Goal: Information Seeking & Learning: Learn about a topic

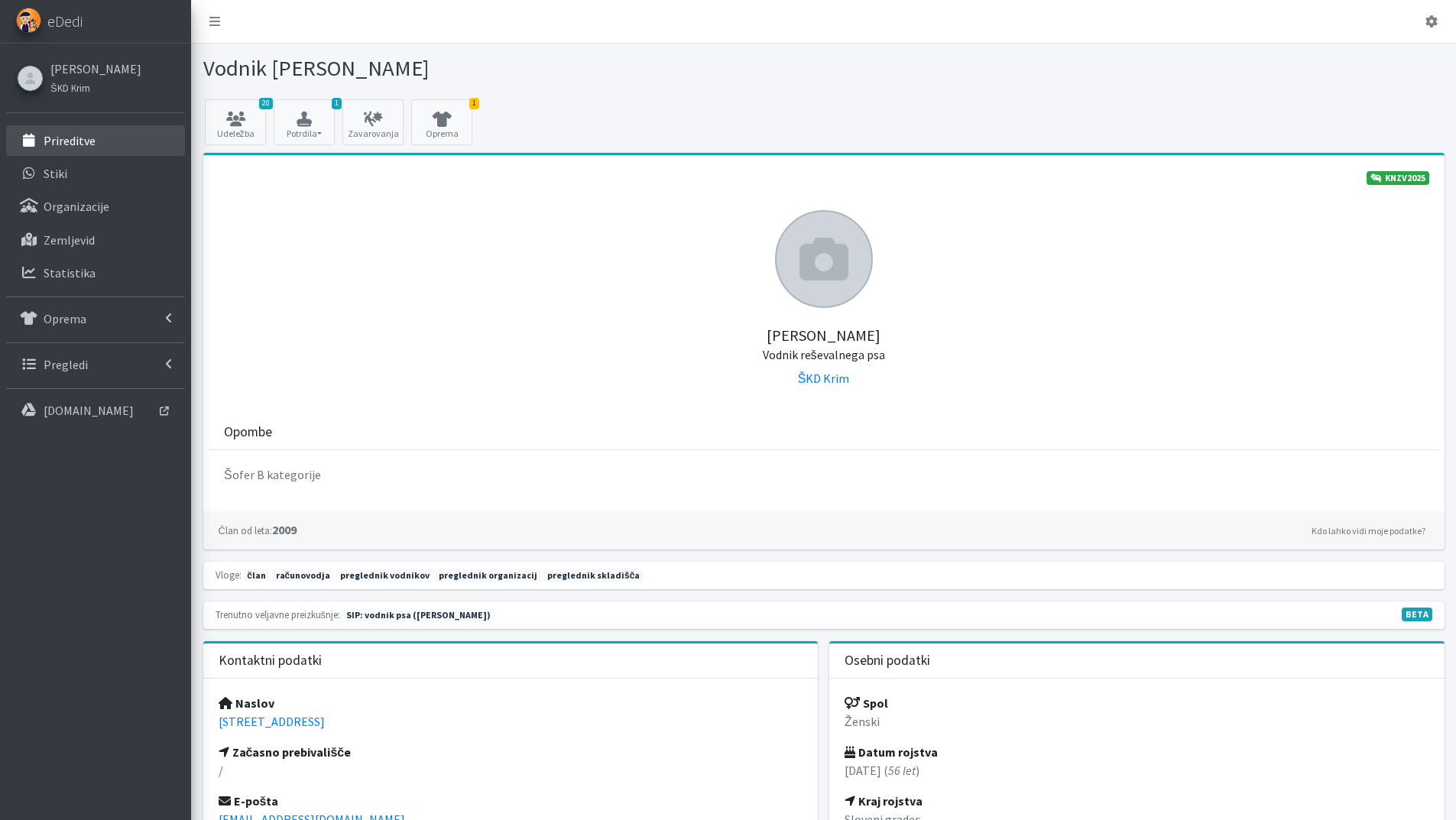
click at [83, 147] on p "Prireditve" at bounding box center [69, 141] width 52 height 16
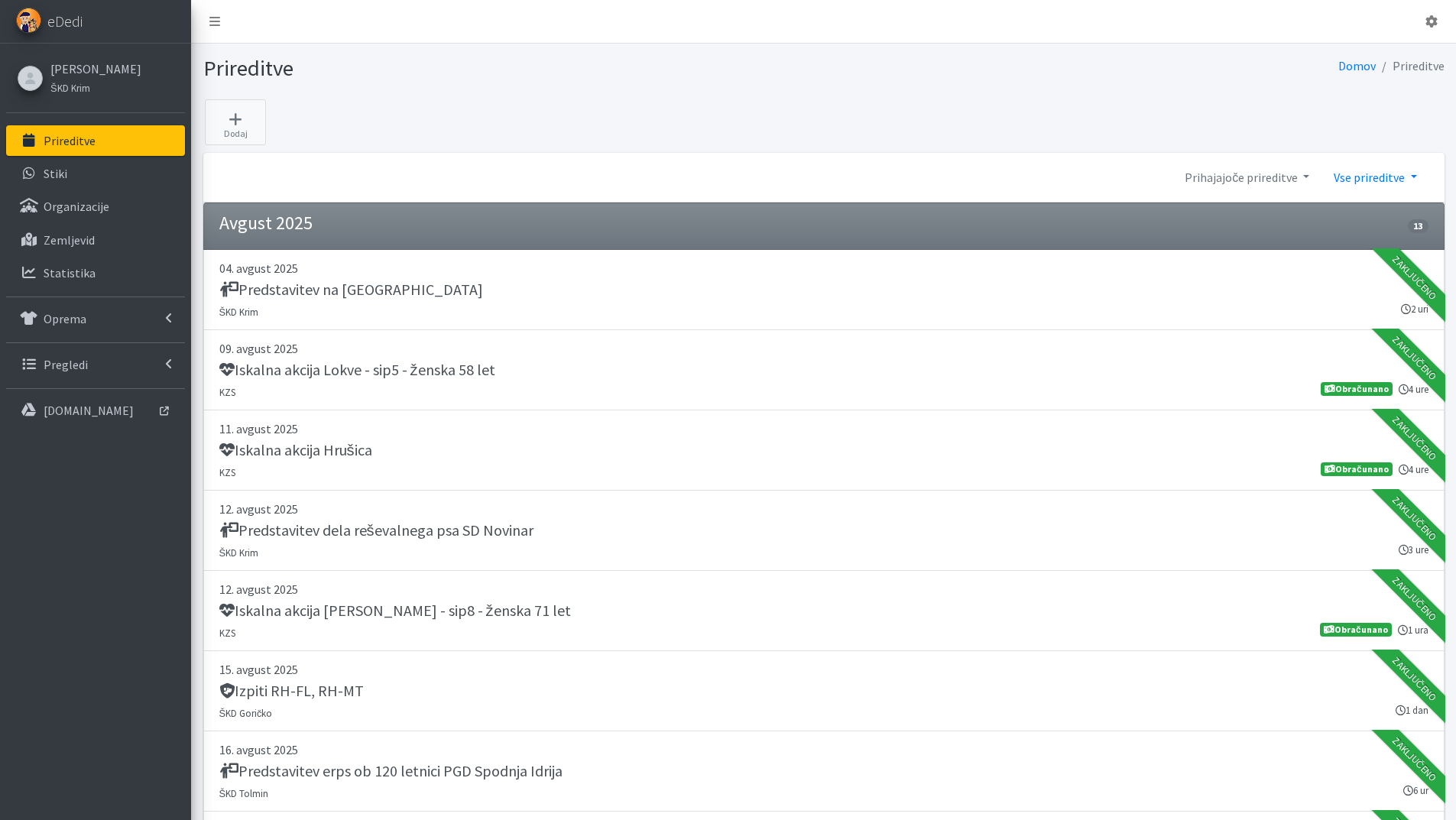
click at [1415, 172] on link "Vse prireditve" at bounding box center [1375, 177] width 107 height 31
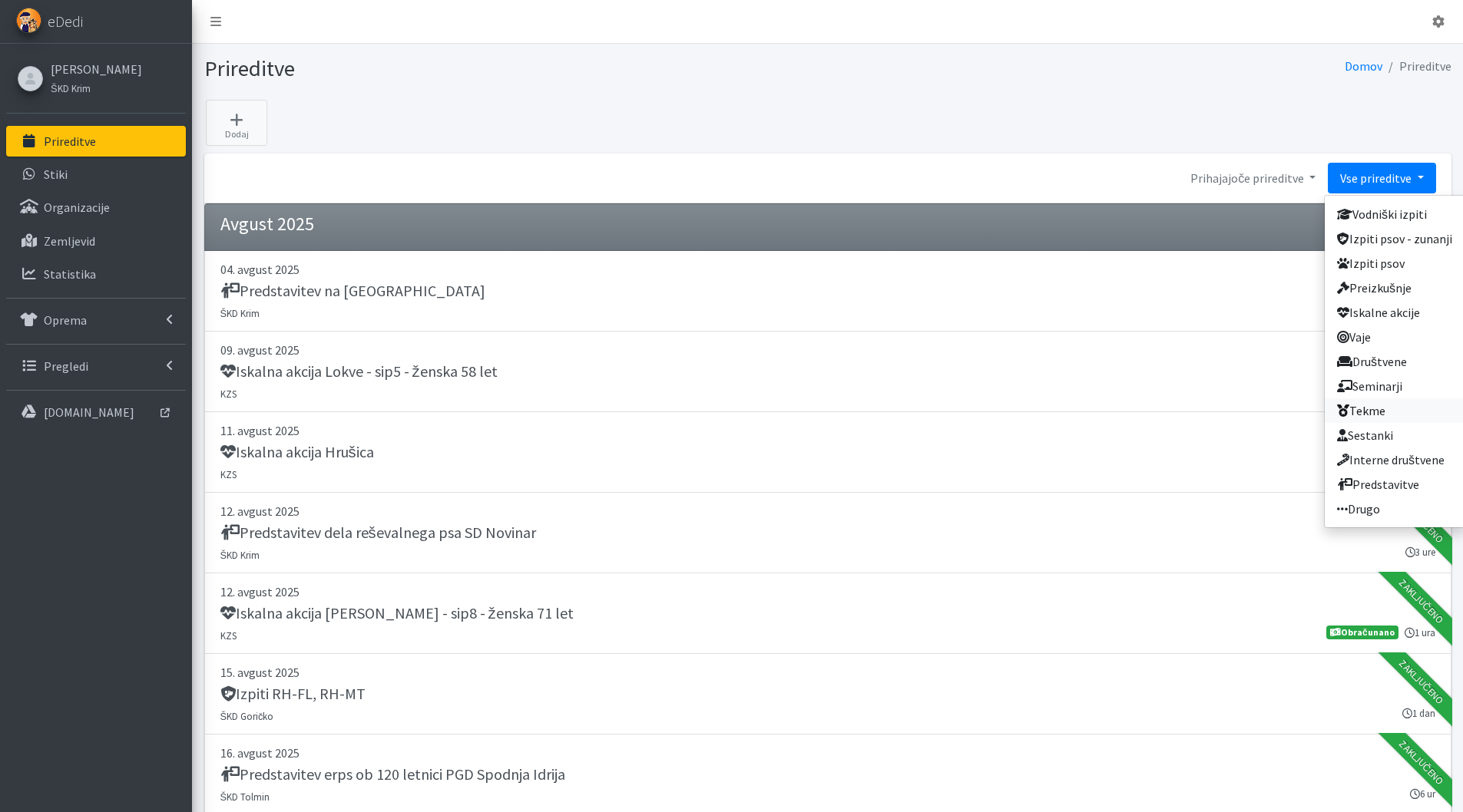
click at [1386, 412] on link "Tekme" at bounding box center [1394, 411] width 139 height 24
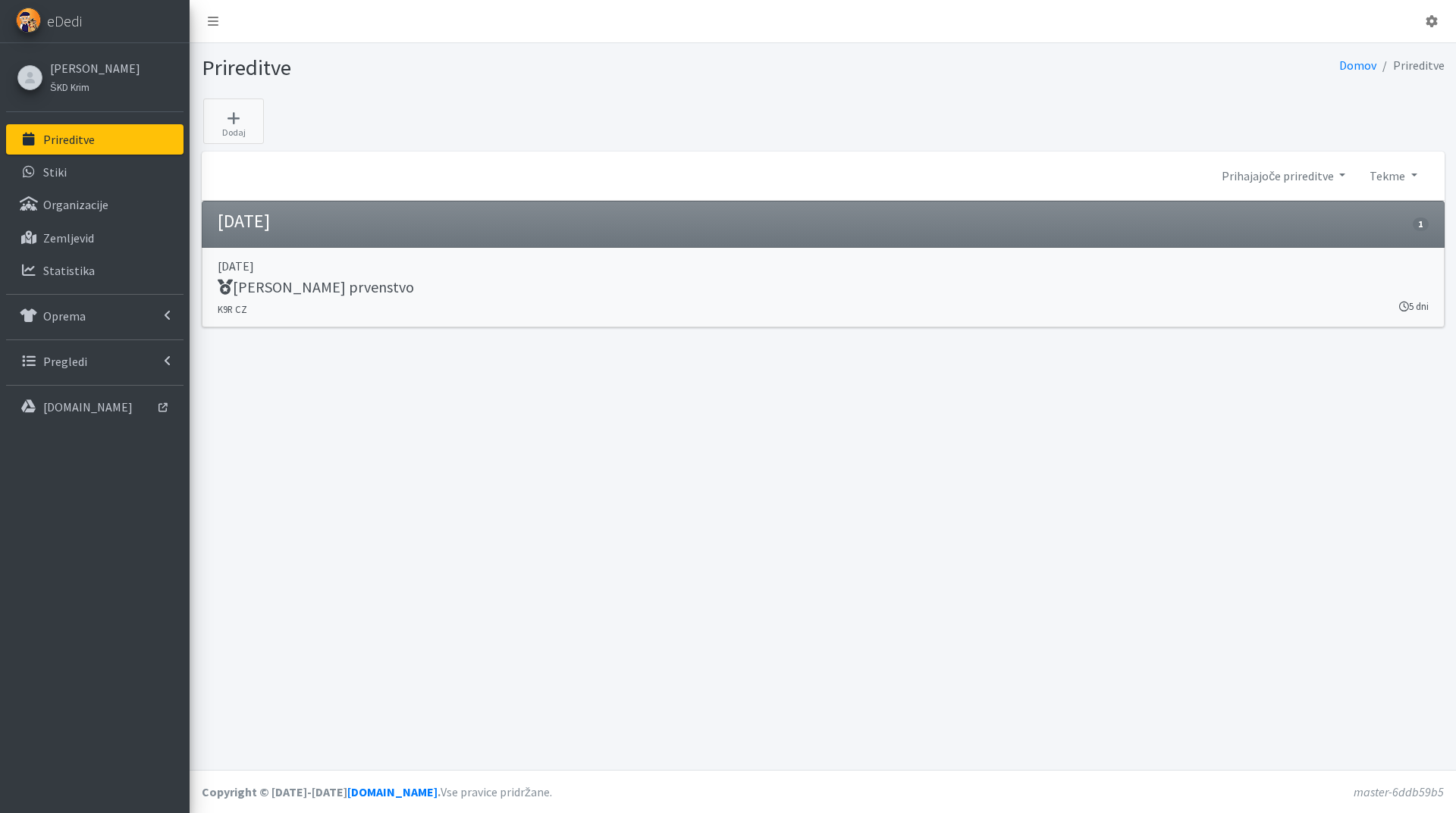
click at [322, 284] on h5 "IRO Svetovno prvenstvo" at bounding box center [316, 287] width 196 height 18
click at [1410, 176] on link "Tekme" at bounding box center [1394, 175] width 72 height 30
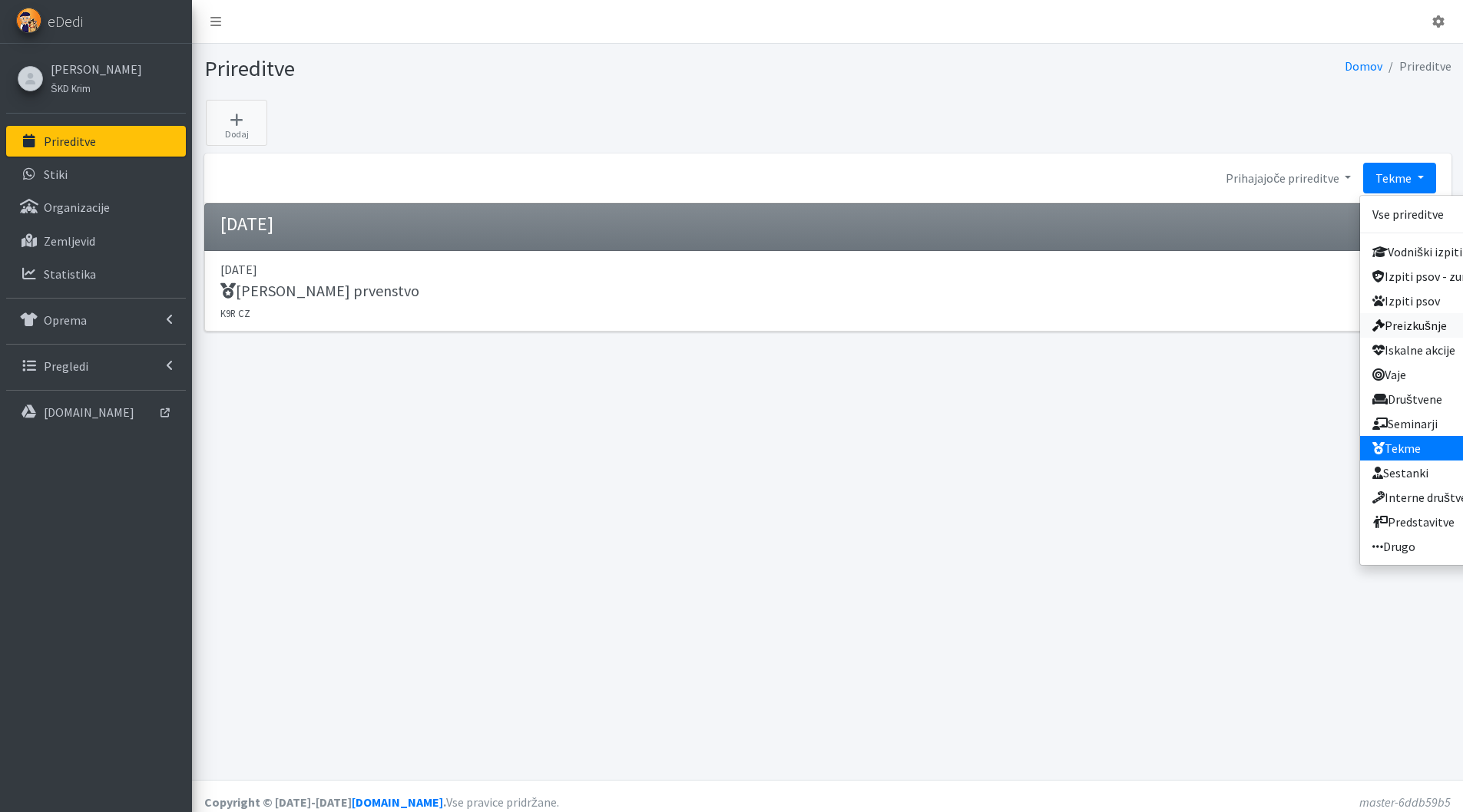
click at [1409, 326] on link "Preizkušnje" at bounding box center [1430, 325] width 139 height 24
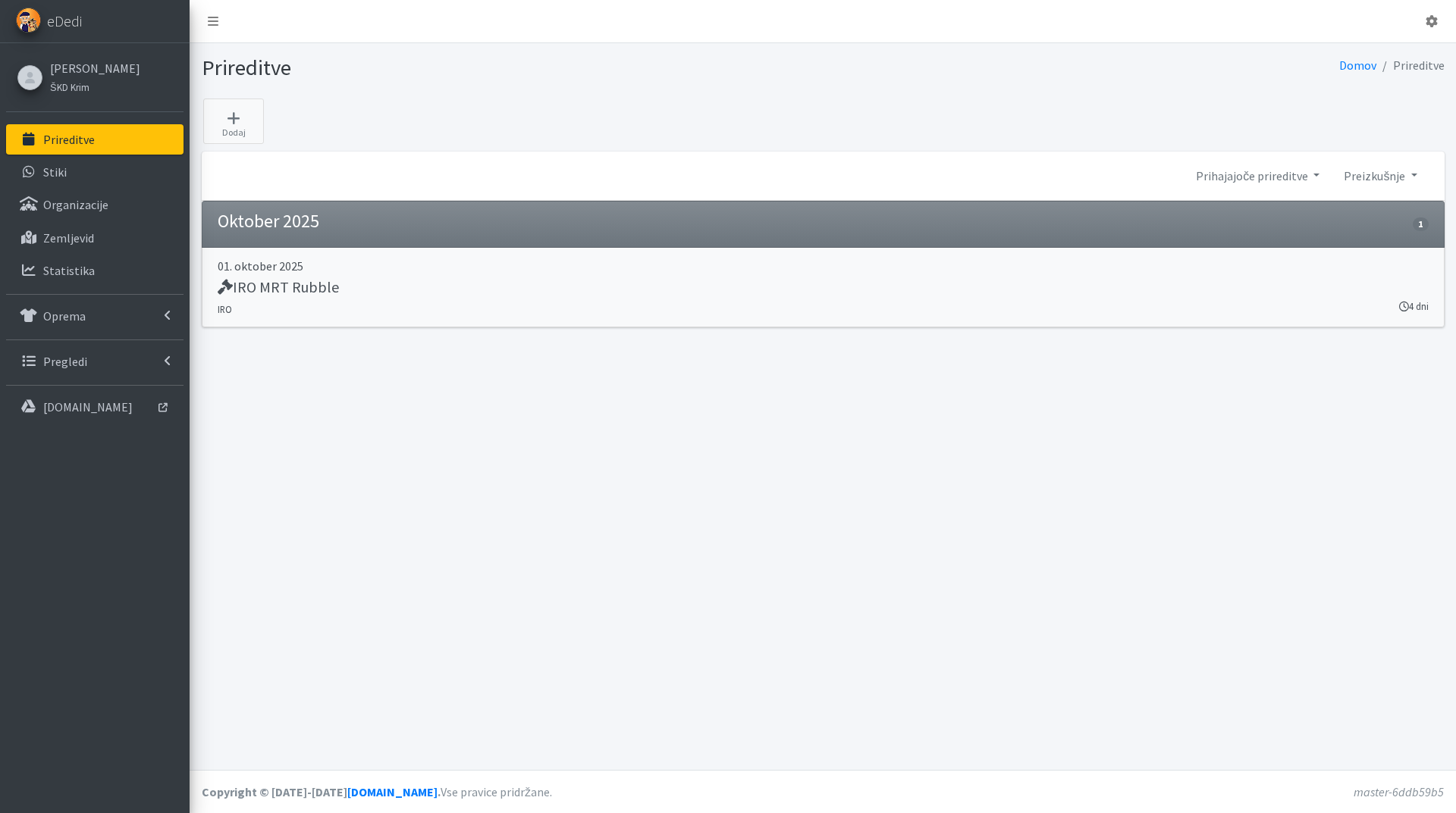
drag, startPoint x: 298, startPoint y: 285, endPoint x: 314, endPoint y: 289, distance: 16.5
click at [300, 285] on h5 "IRO MRT Rubble" at bounding box center [278, 287] width 121 height 18
click at [1411, 175] on link "Preizkušnje" at bounding box center [1381, 175] width 97 height 30
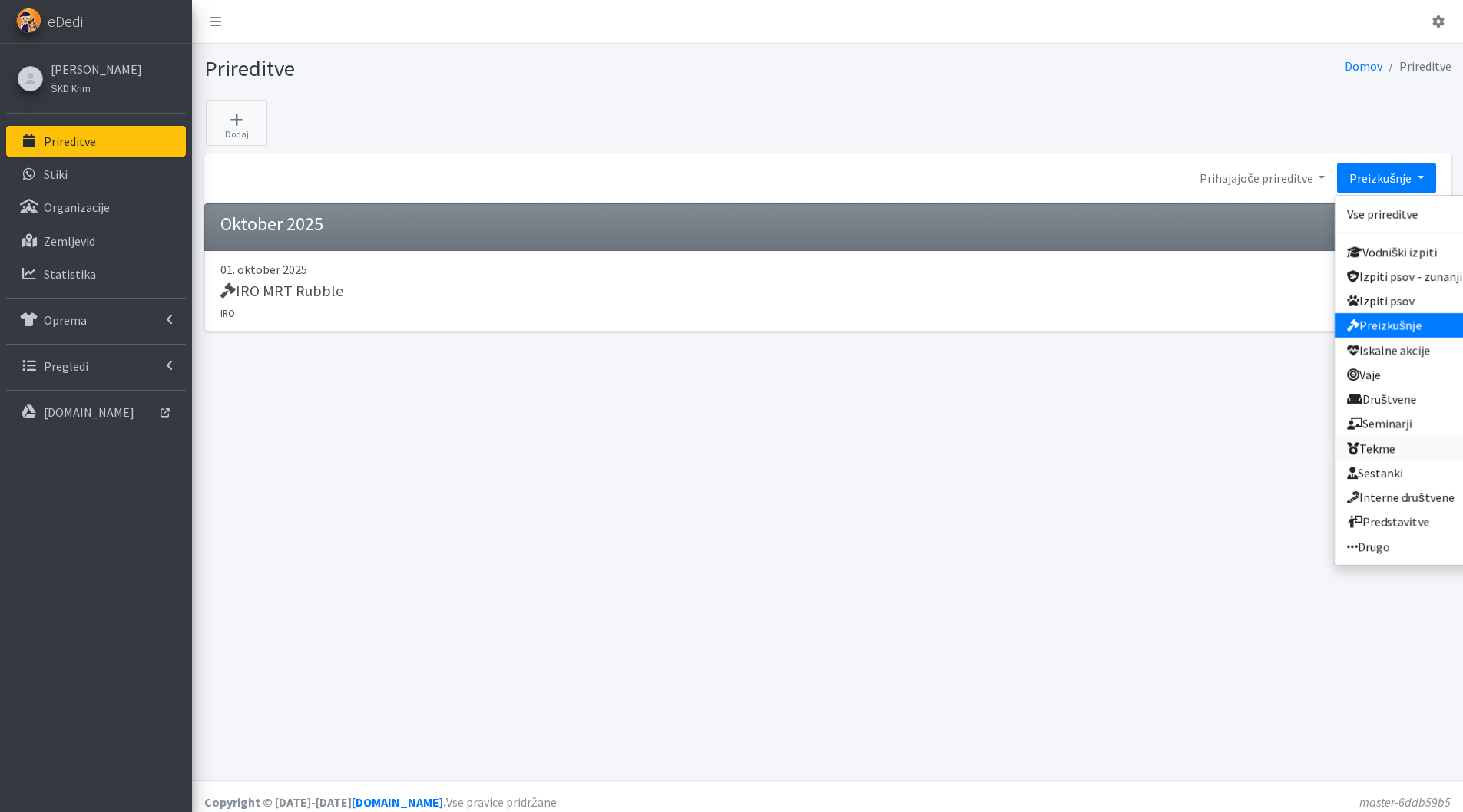
click at [1405, 449] on link "Tekme" at bounding box center [1404, 448] width 139 height 24
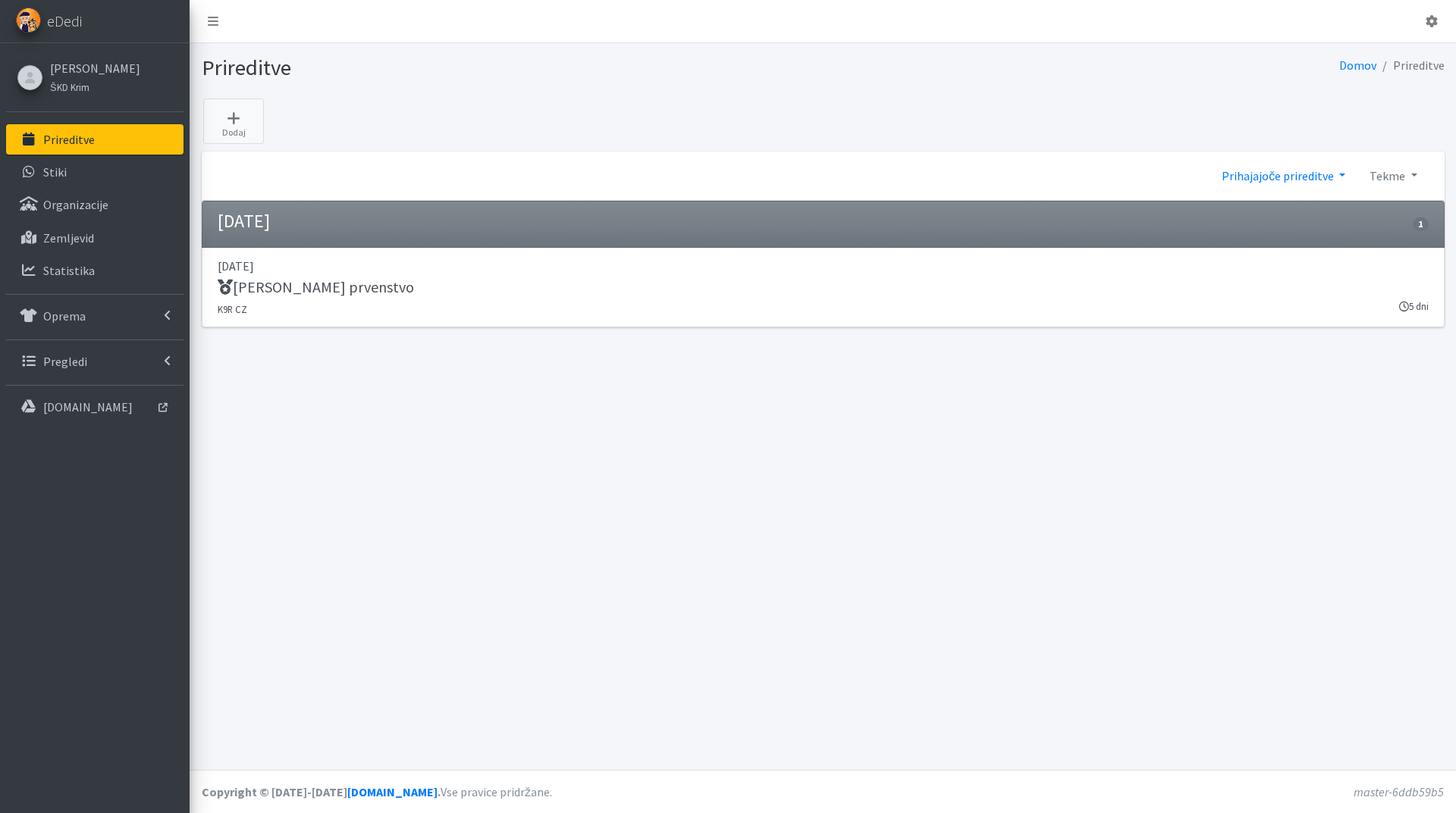
click at [1340, 177] on link "Prihajajoče prireditve" at bounding box center [1283, 175] width 148 height 30
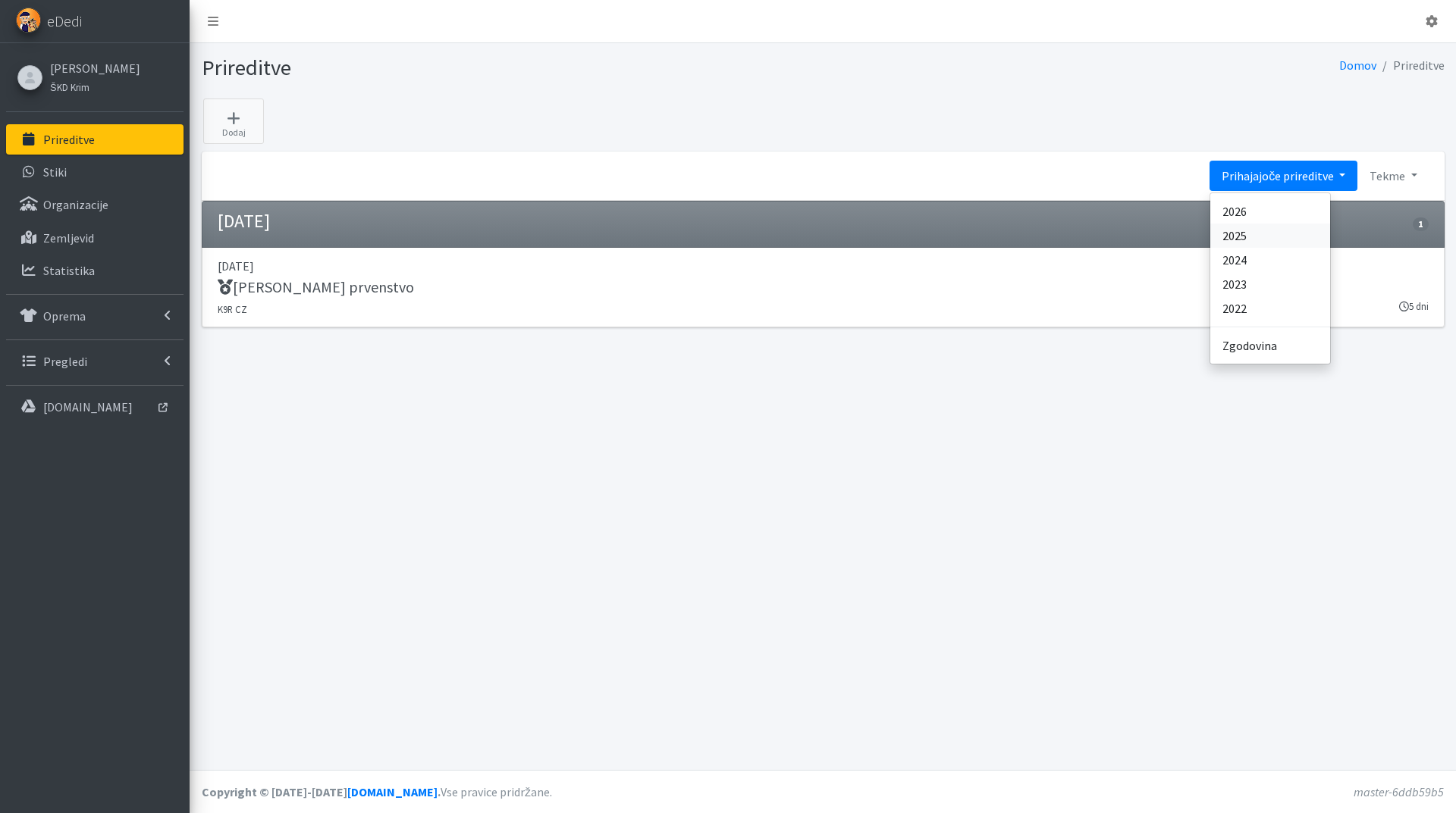
click at [1275, 239] on link "2025" at bounding box center [1270, 236] width 120 height 24
